Goal: Task Accomplishment & Management: Use online tool/utility

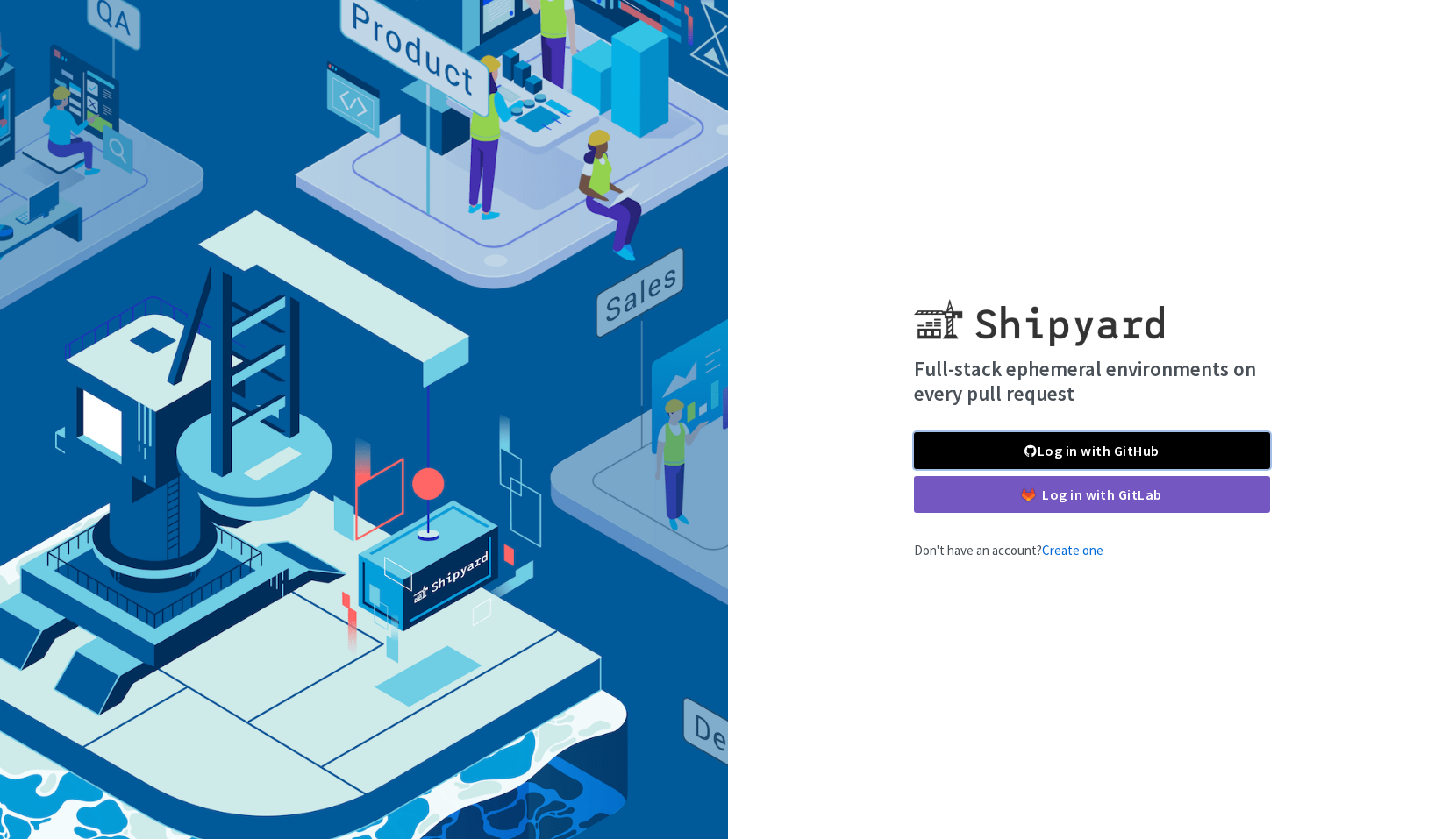
click at [1059, 454] on link "Log in with GitHub" at bounding box center [1092, 451] width 356 height 37
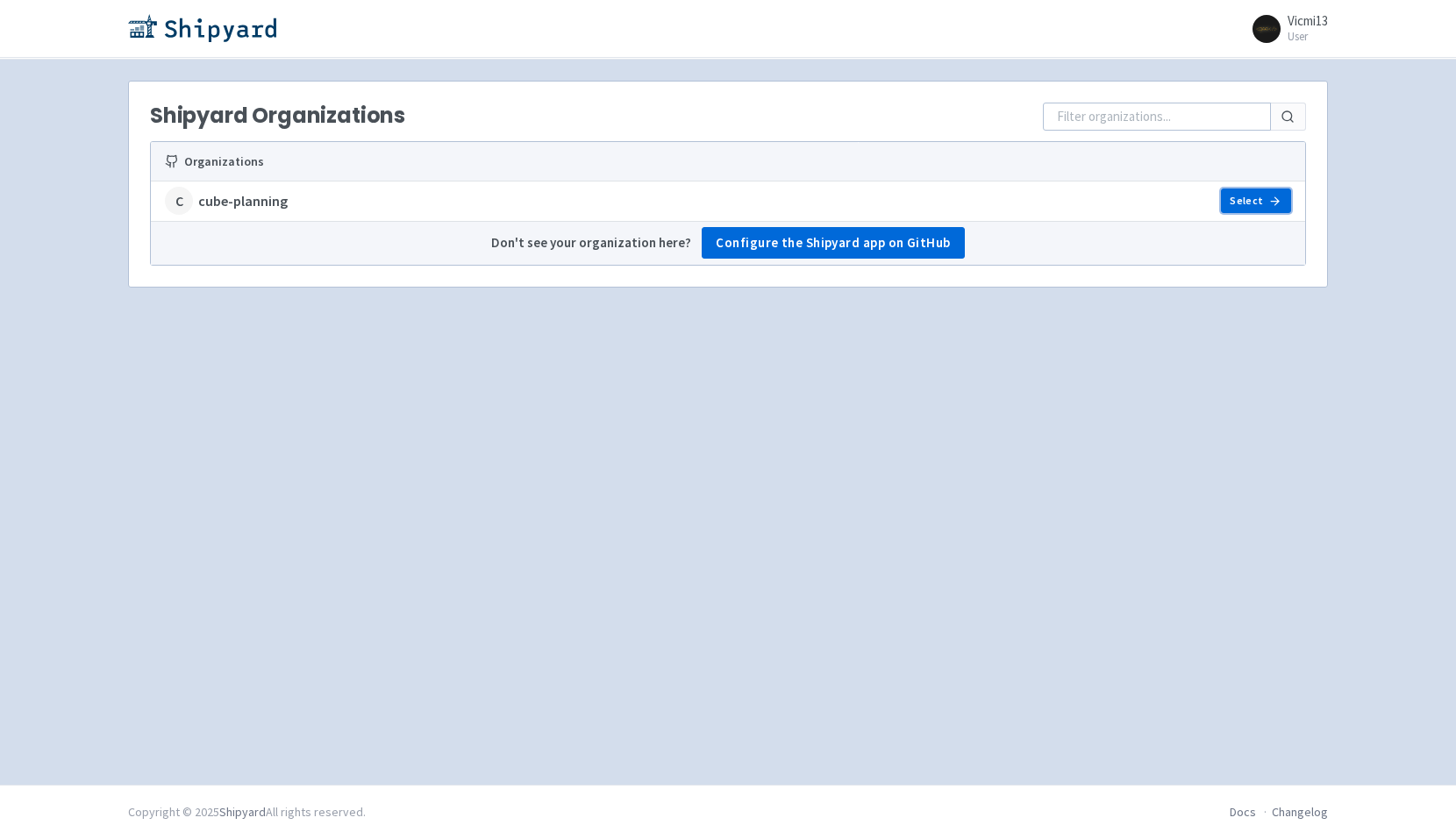
click at [1251, 200] on link "Select" at bounding box center [1255, 201] width 70 height 25
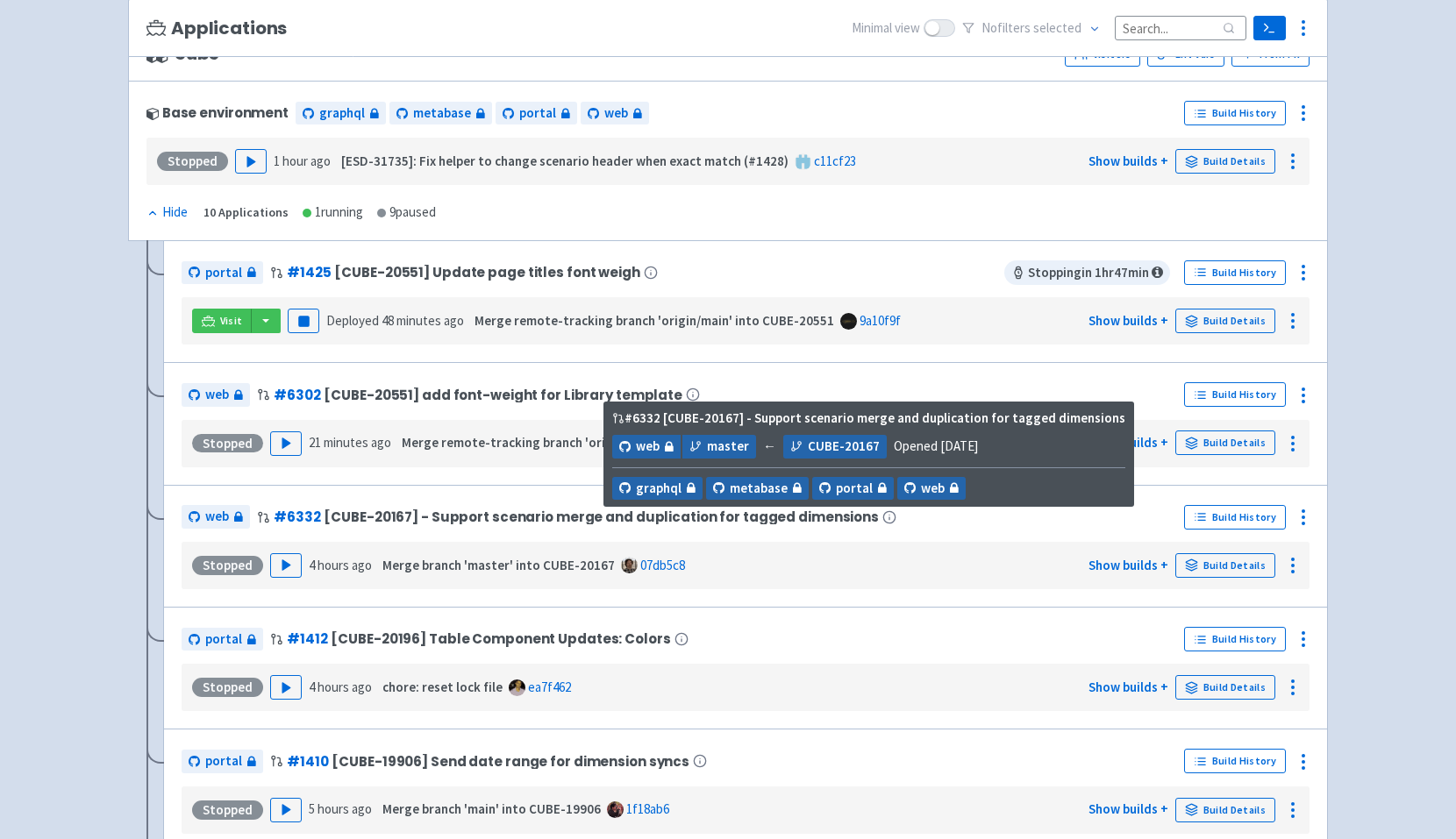
scroll to position [187, 0]
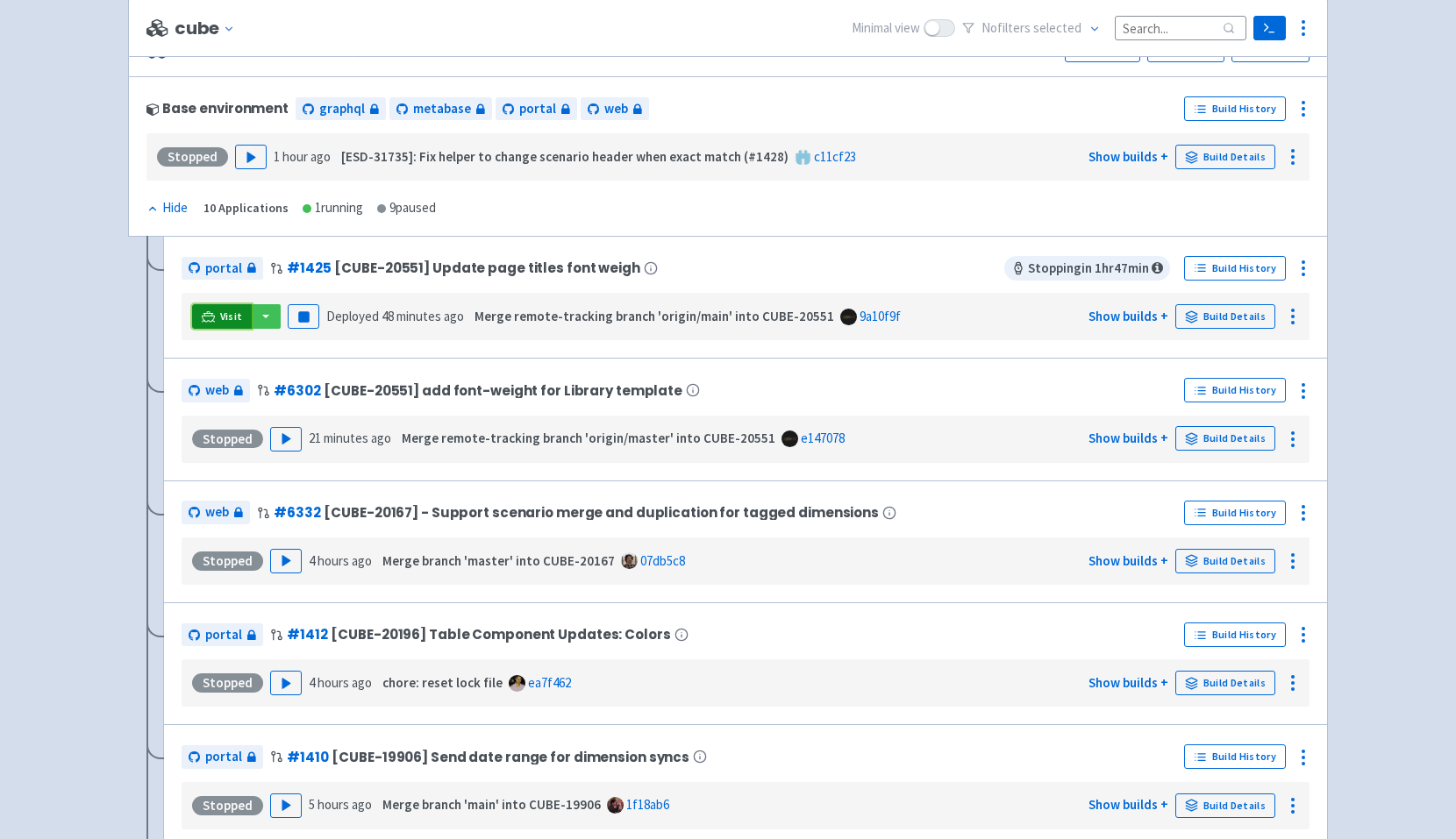
click at [239, 317] on span "Visit" at bounding box center [231, 316] width 23 height 14
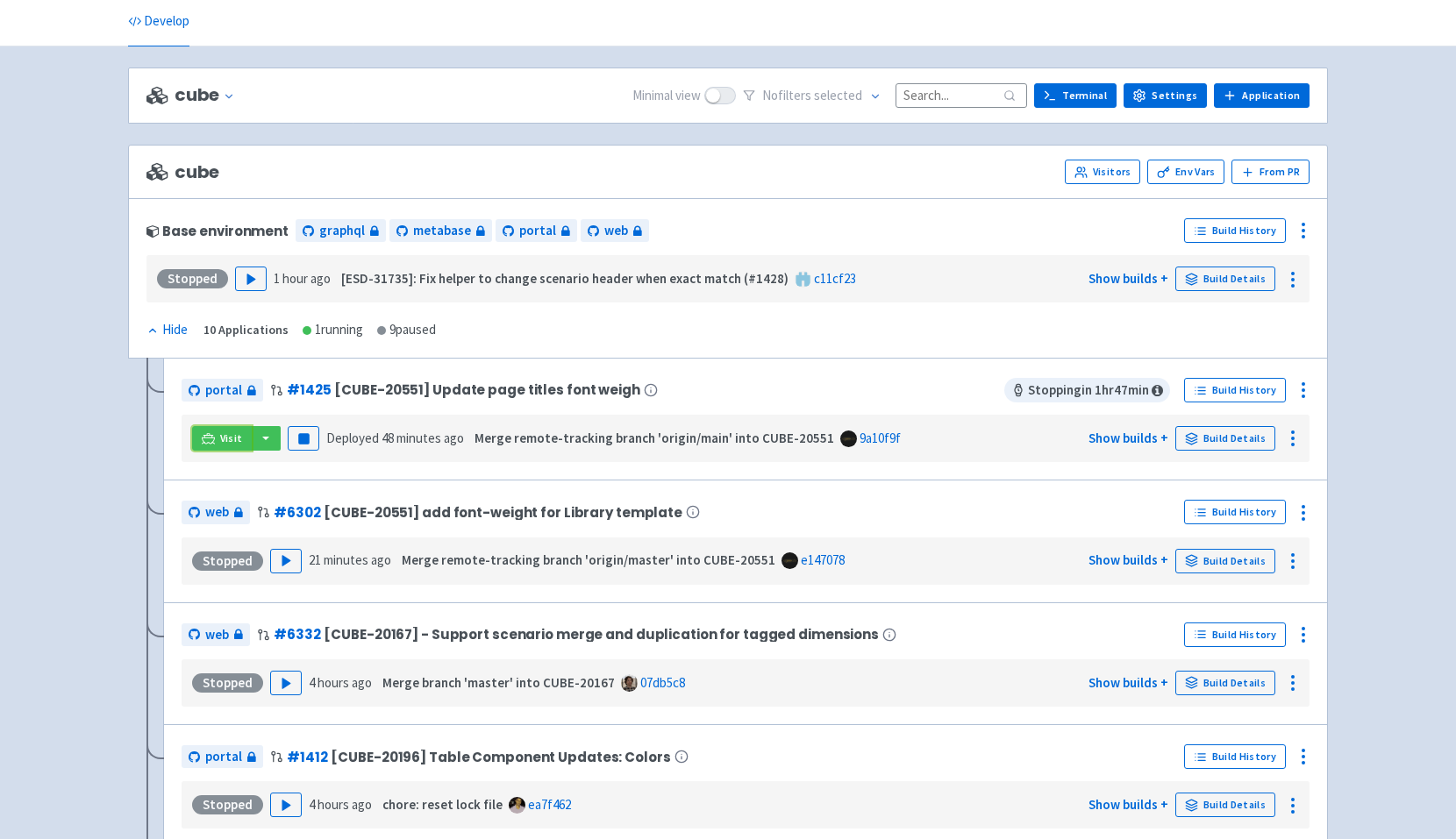
scroll to position [0, 0]
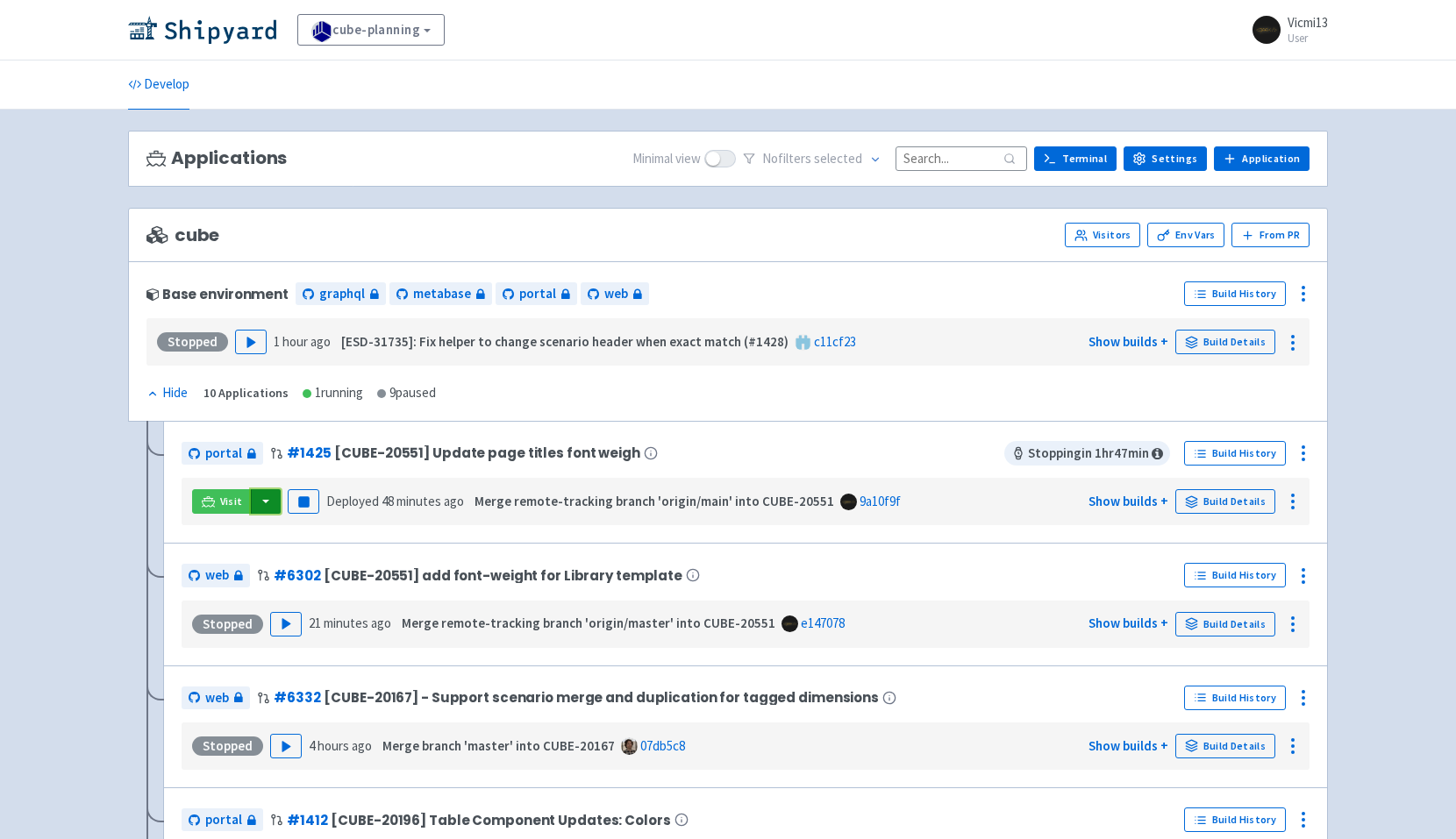
click at [259, 494] on button "button" at bounding box center [265, 501] width 29 height 25
click at [211, 500] on icon at bounding box center [208, 500] width 13 height 9
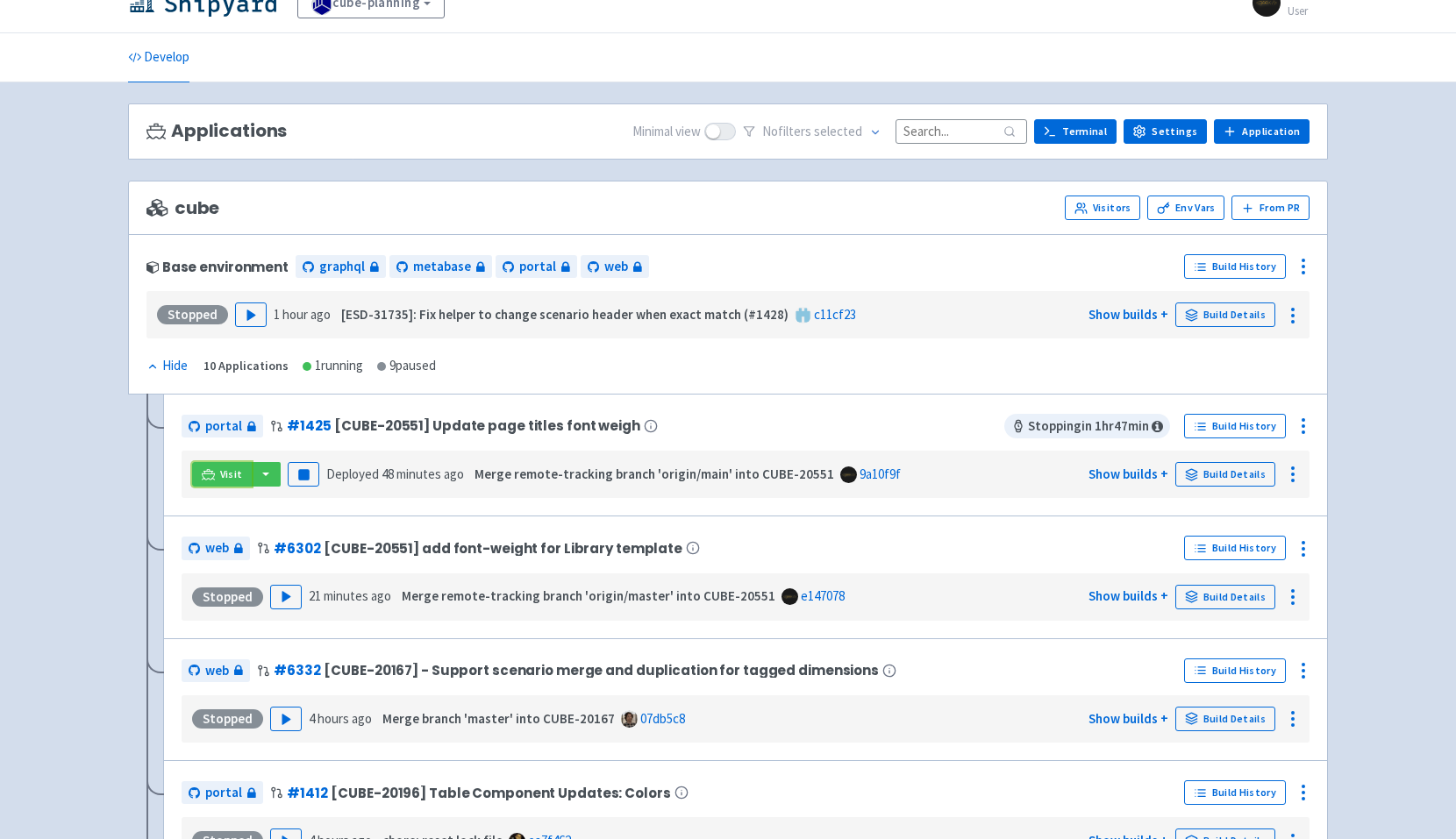
scroll to position [43, 0]
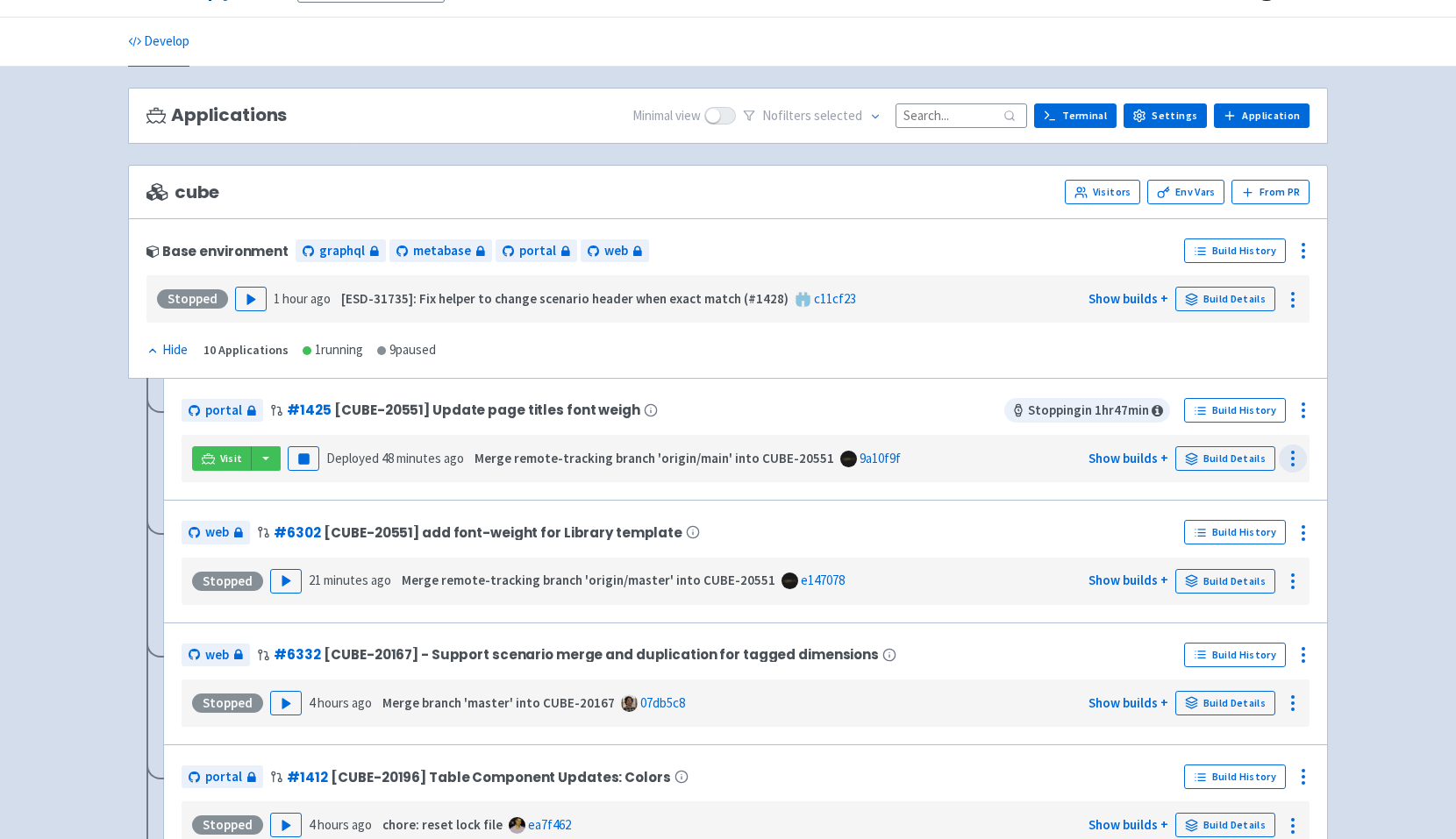
click at [1288, 450] on icon at bounding box center [1292, 458] width 21 height 21
click at [297, 461] on icon "button" at bounding box center [304, 459] width 13 height 13
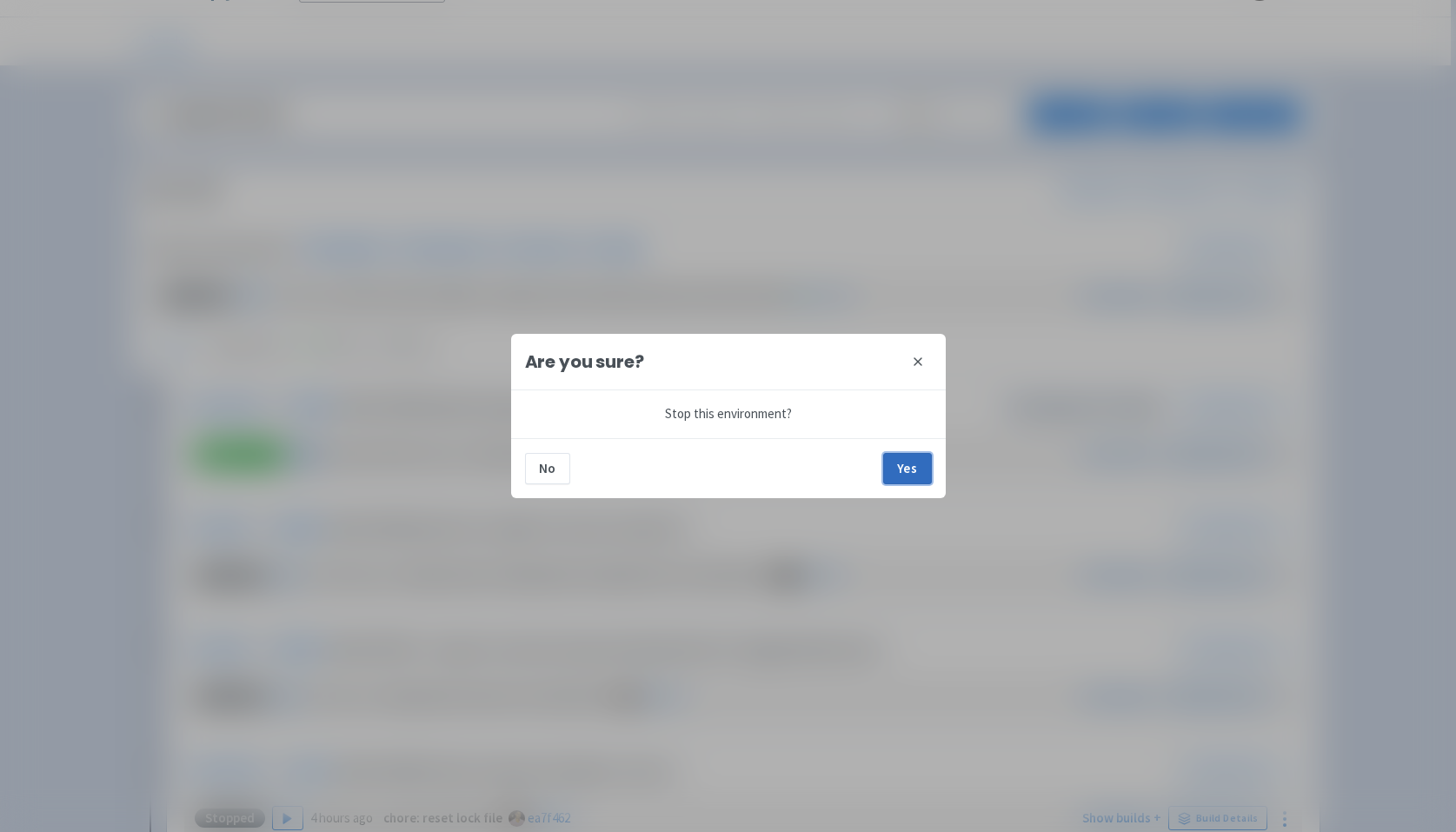
click at [905, 466] on button "Yes" at bounding box center [907, 468] width 48 height 31
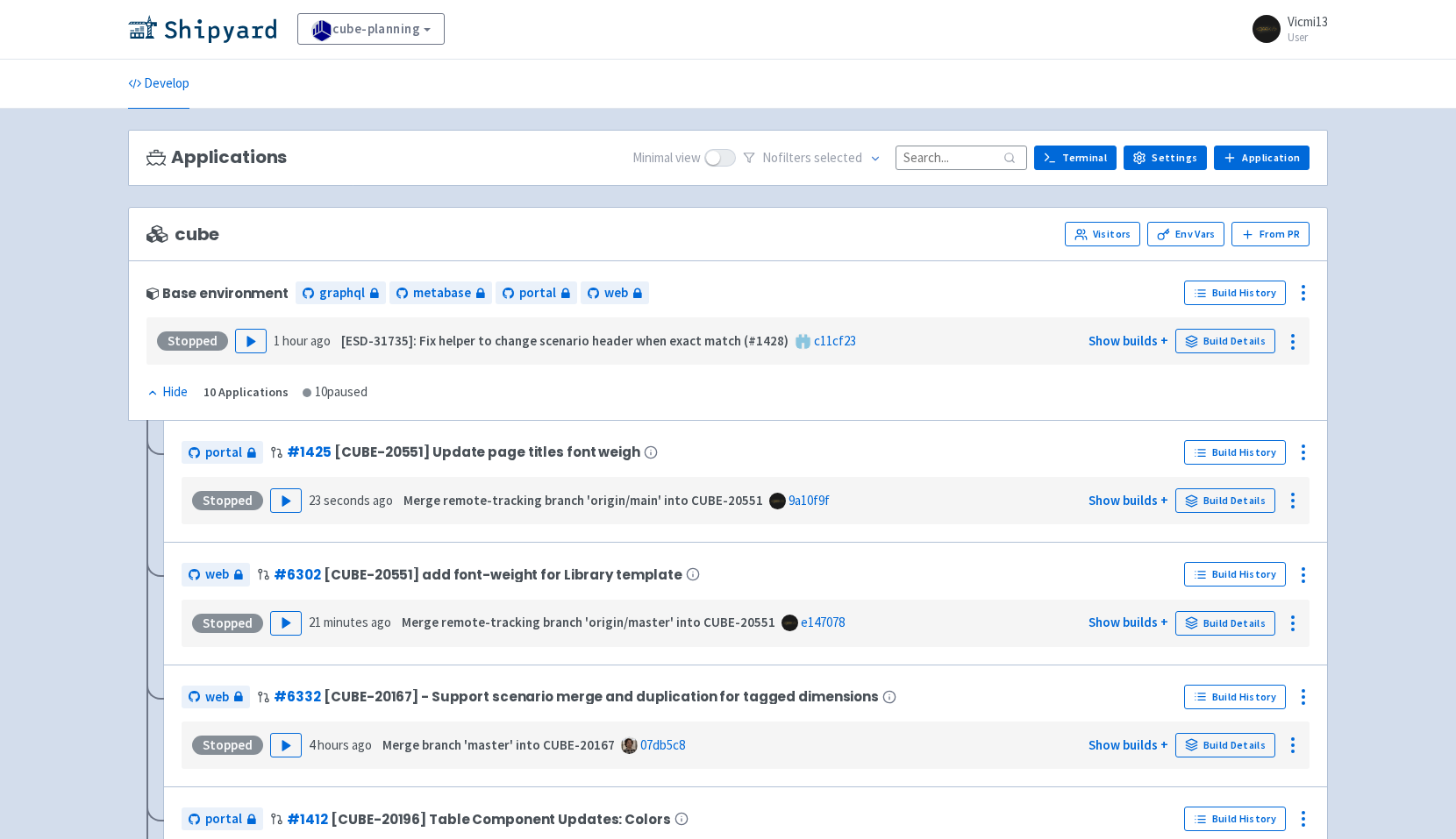
scroll to position [3, 0]
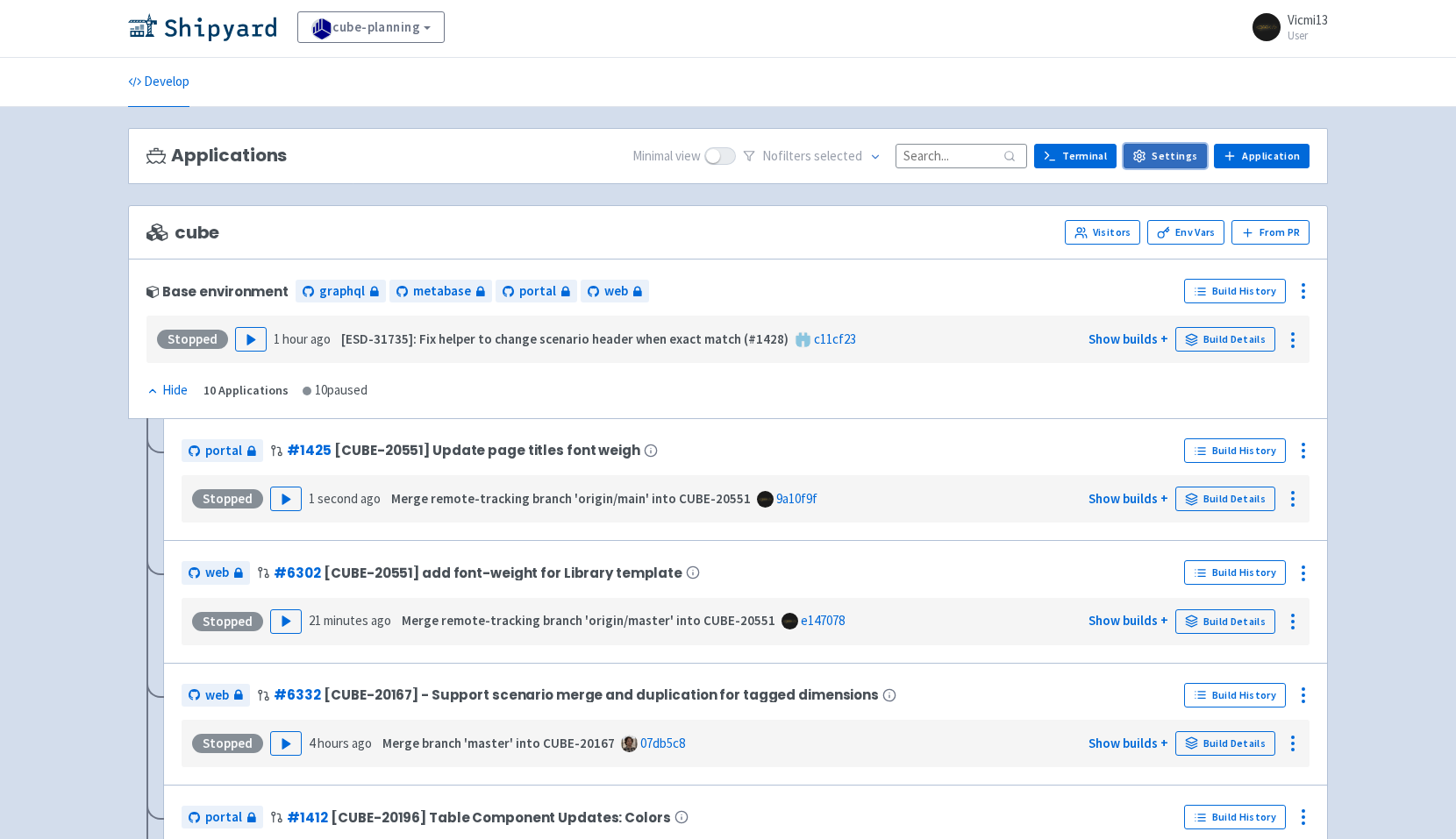
click at [1176, 167] on link "Settings" at bounding box center [1165, 155] width 84 height 25
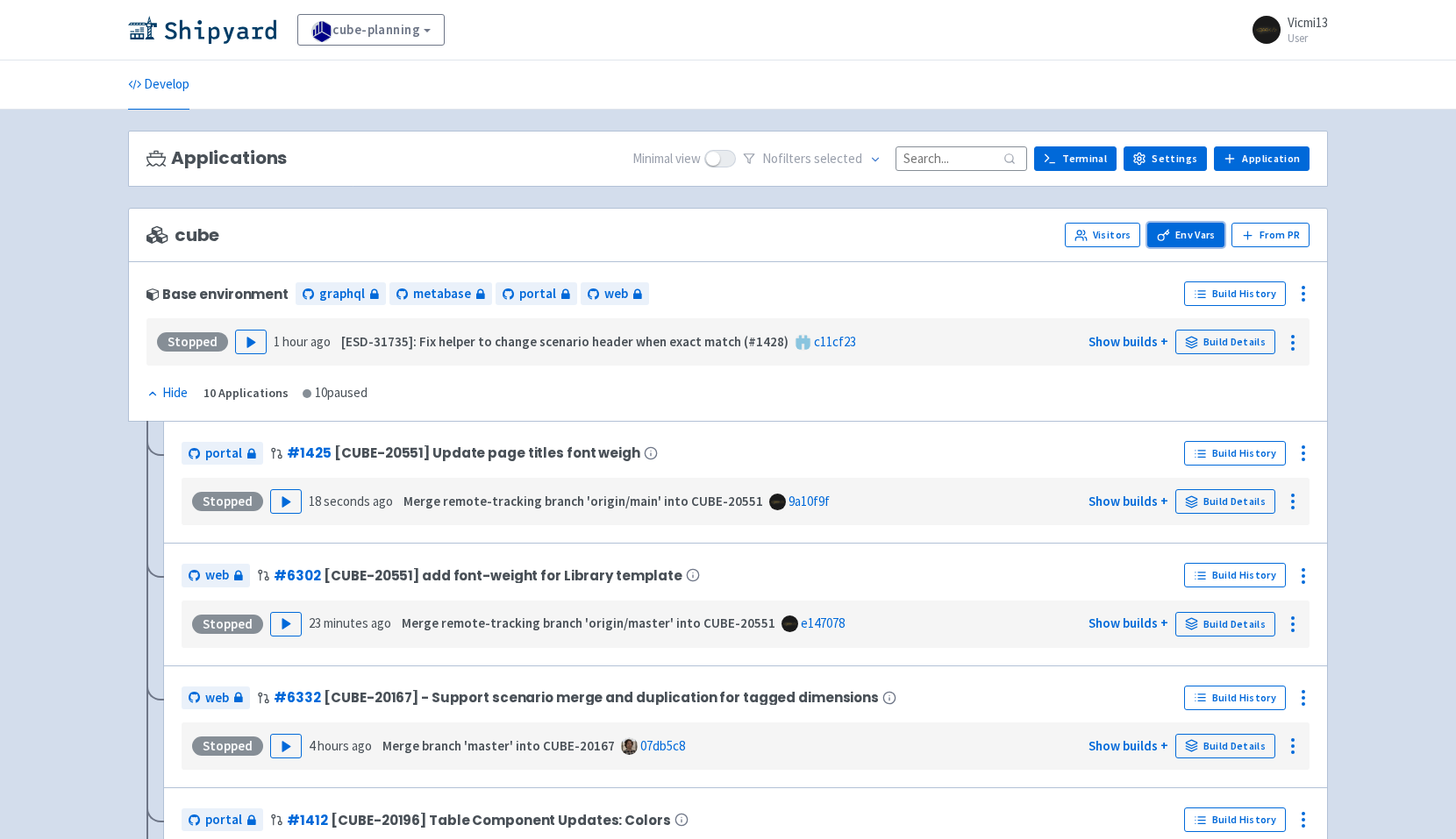
click at [1188, 236] on link "Env Vars" at bounding box center [1185, 235] width 77 height 25
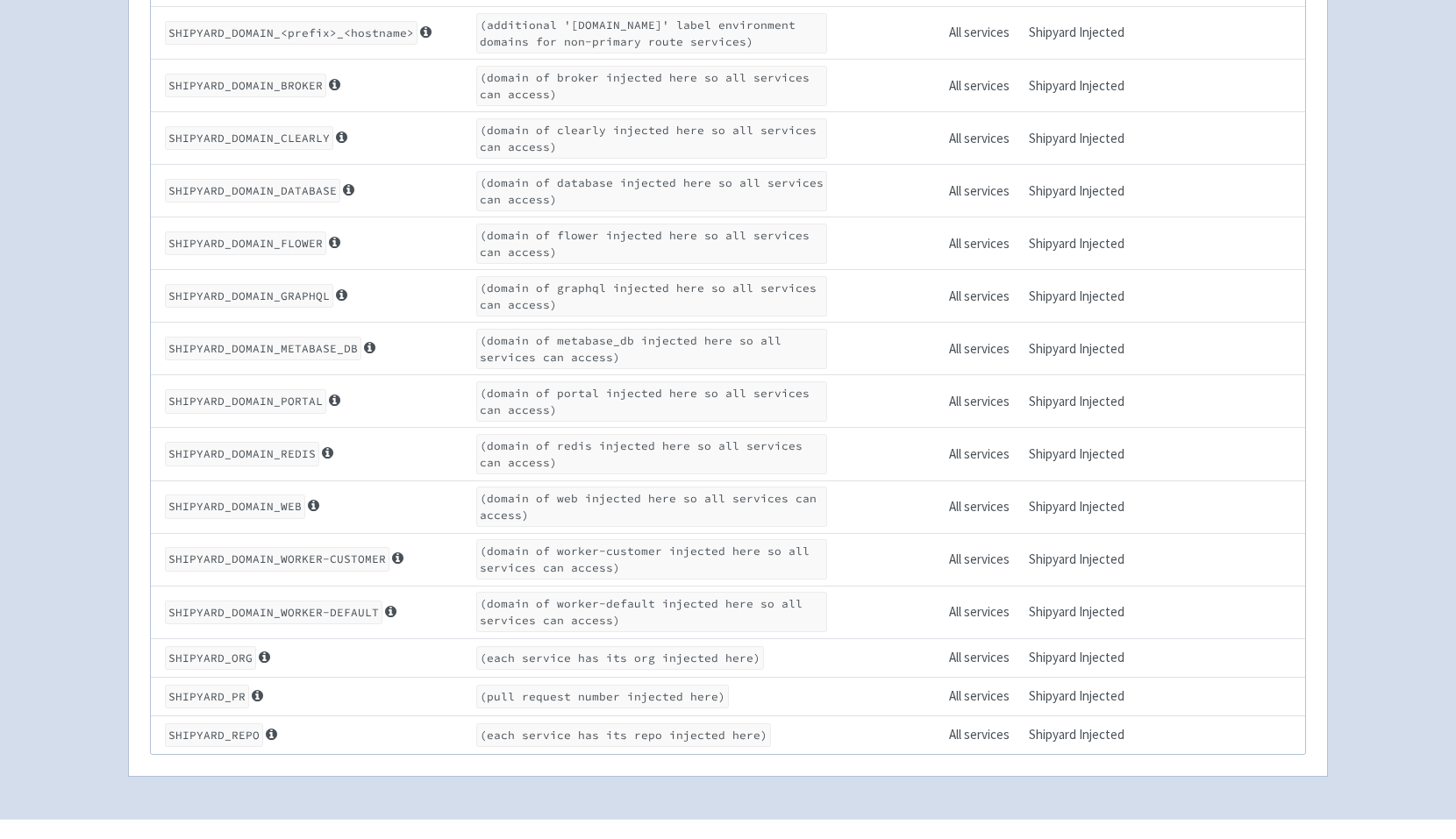
scroll to position [3329, 0]
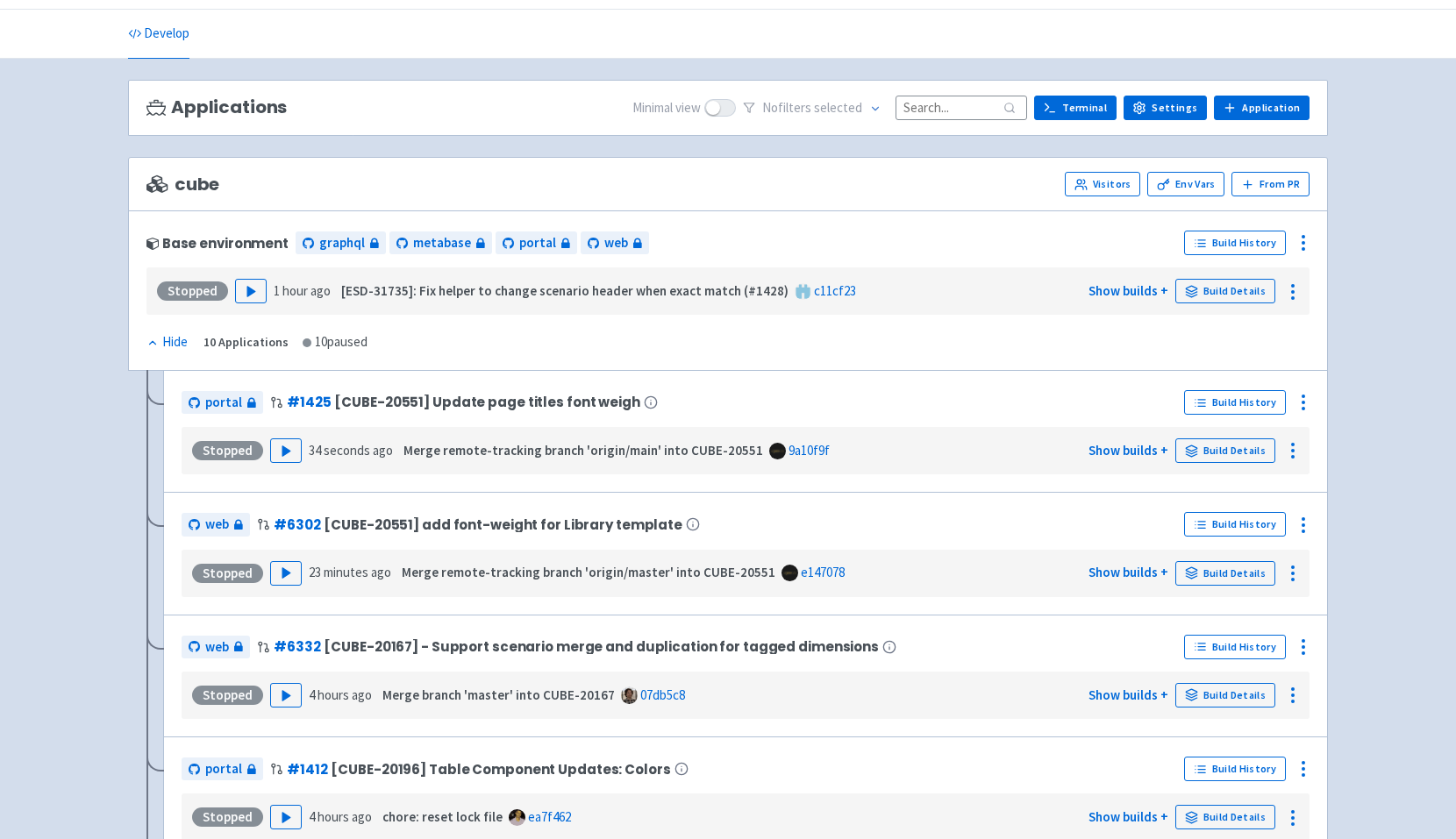
scroll to position [64, 0]
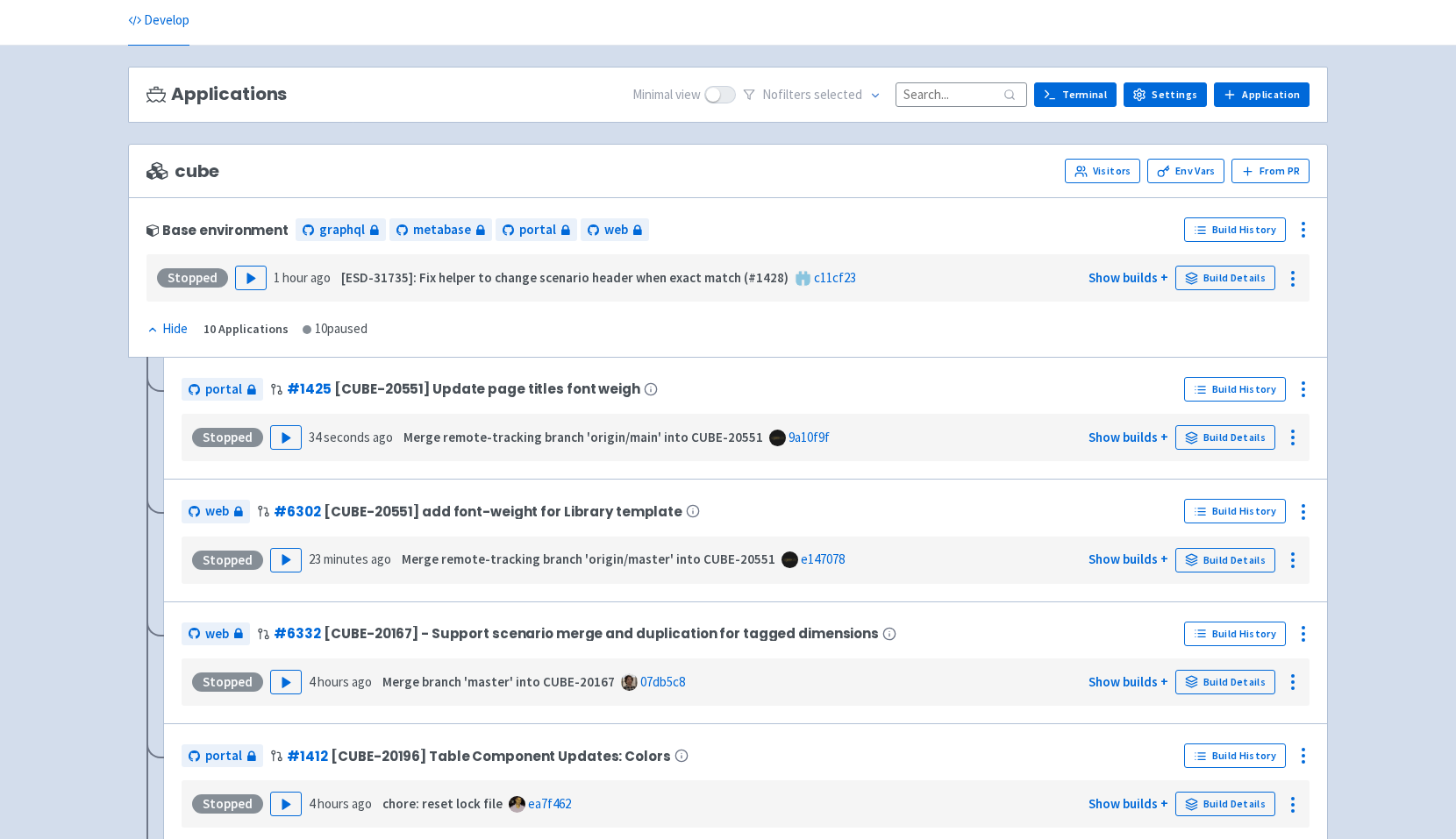
click at [150, 327] on icon at bounding box center [152, 329] width 12 height 12
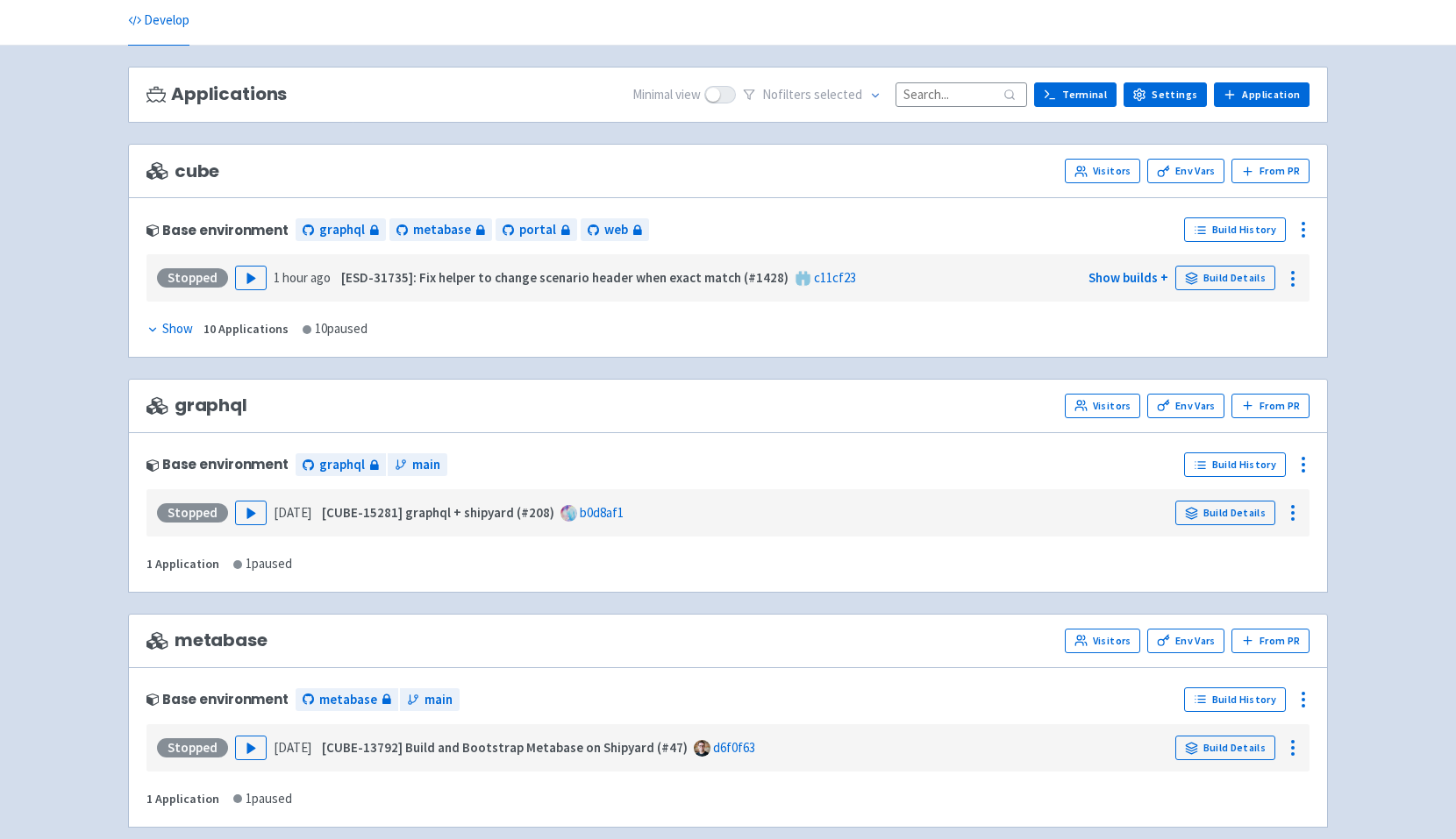
click at [151, 327] on icon at bounding box center [152, 329] width 12 height 12
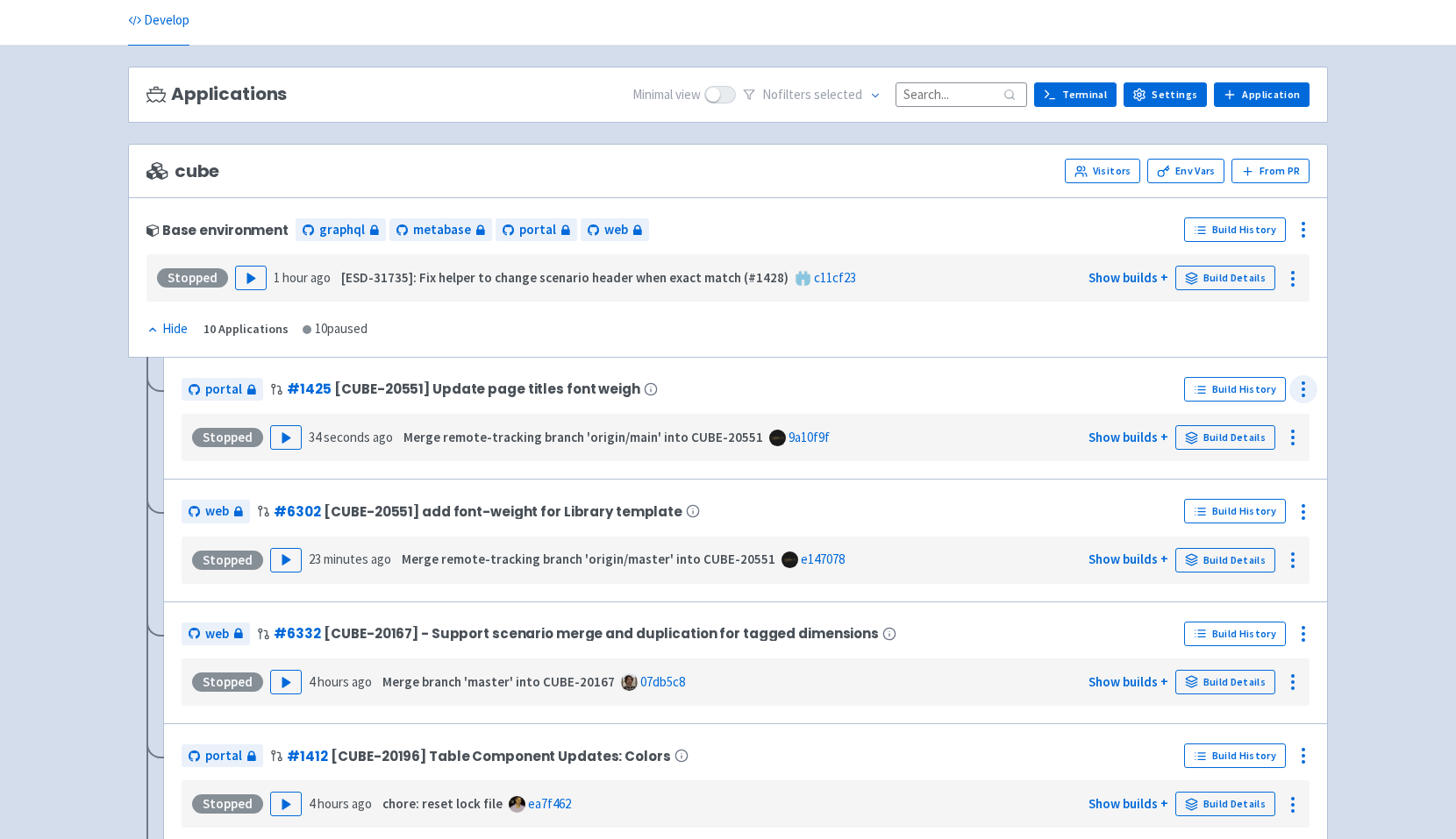
click at [1300, 389] on icon at bounding box center [1302, 389] width 21 height 21
click at [1216, 513] on span "Data Dashboard" at bounding box center [1223, 523] width 88 height 25
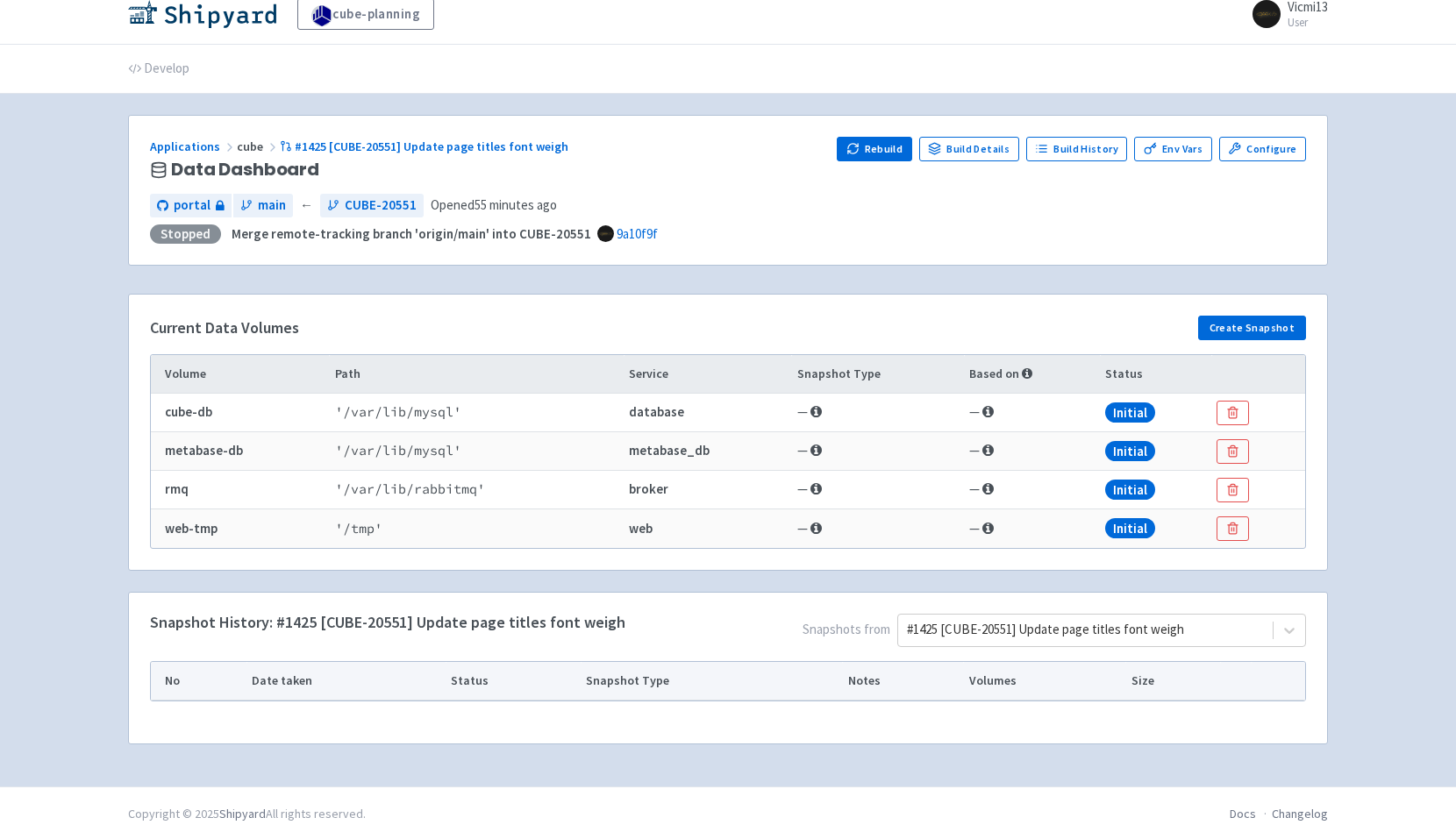
scroll to position [17, 0]
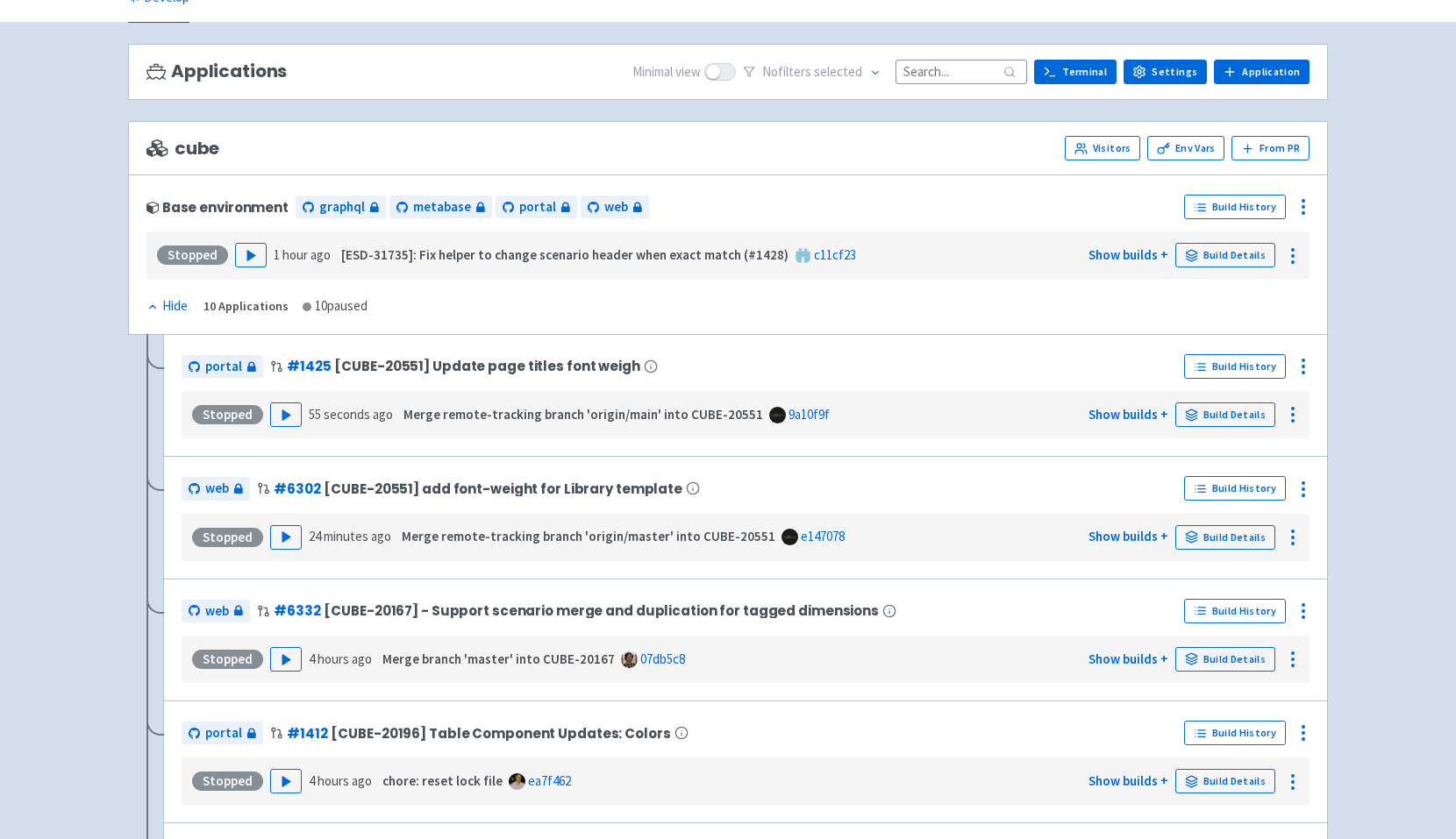
scroll to position [96, 0]
